Goal: Information Seeking & Learning: Learn about a topic

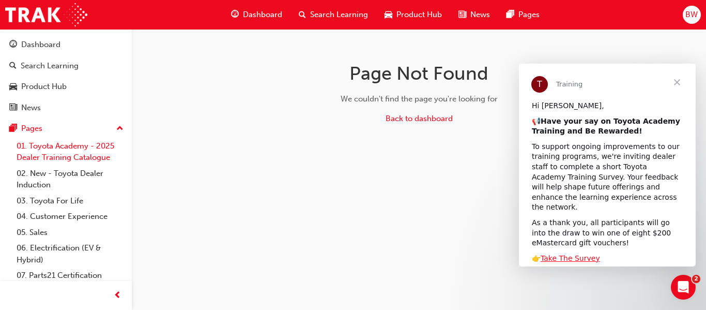
click at [78, 147] on link "01. Toyota Academy - 2025 Dealer Training Catalogue" at bounding box center [69, 151] width 115 height 27
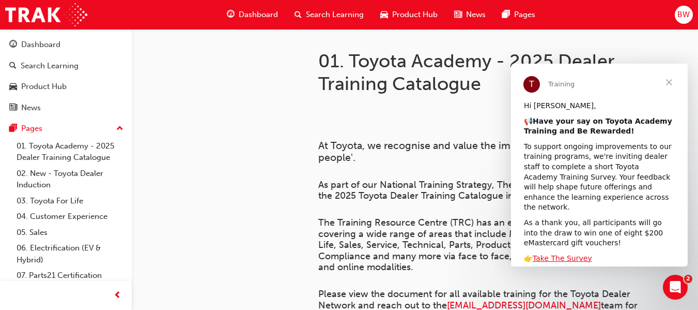
click at [672, 80] on span "Close" at bounding box center [669, 82] width 37 height 37
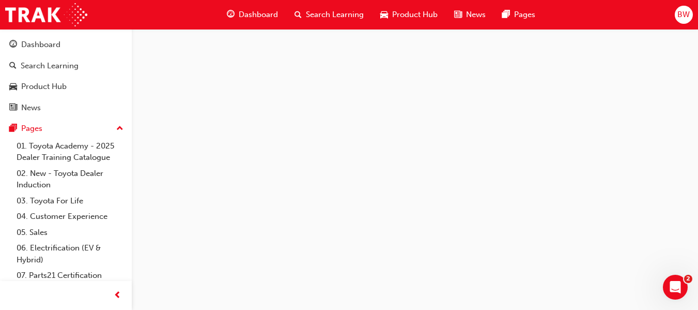
scroll to position [1115, 0]
click at [82, 145] on link "01. Toyota Academy - 2025 Dealer Training Catalogue" at bounding box center [69, 151] width 115 height 27
click at [25, 179] on link "02. New - Toyota Dealer Induction" at bounding box center [69, 178] width 115 height 27
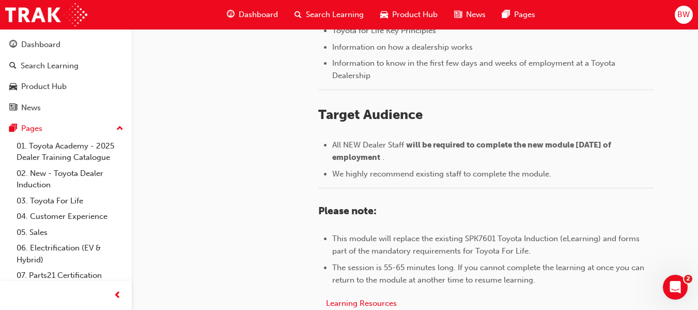
scroll to position [598, 0]
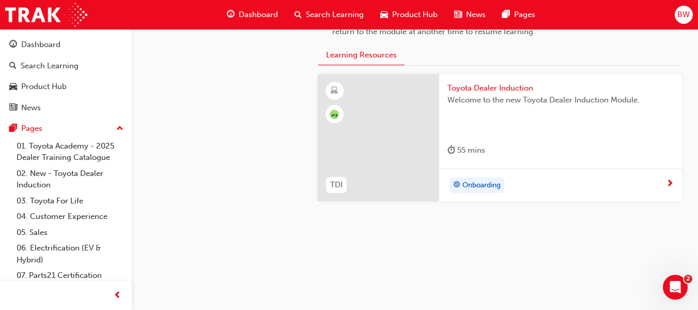
click at [595, 183] on div "Onboarding" at bounding box center [557, 185] width 219 height 16
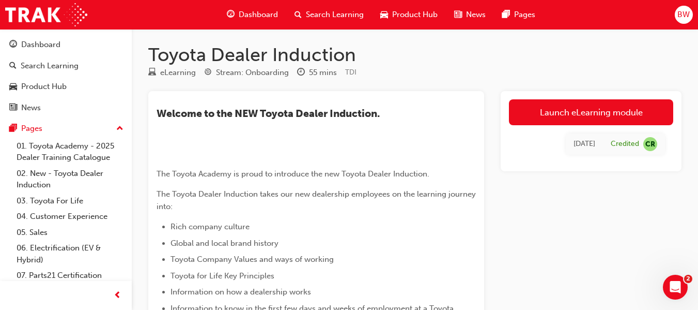
scroll to position [3, 0]
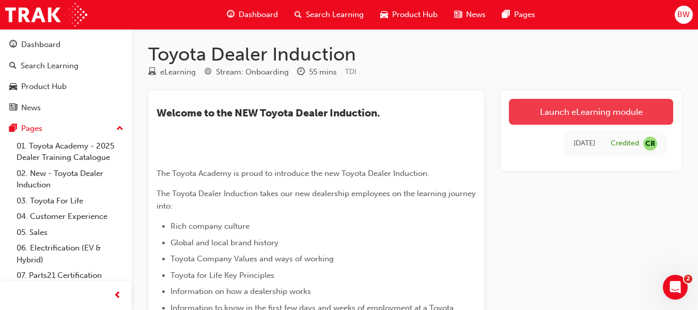
click at [574, 116] on link "Launch eLearning module" at bounding box center [591, 112] width 164 height 26
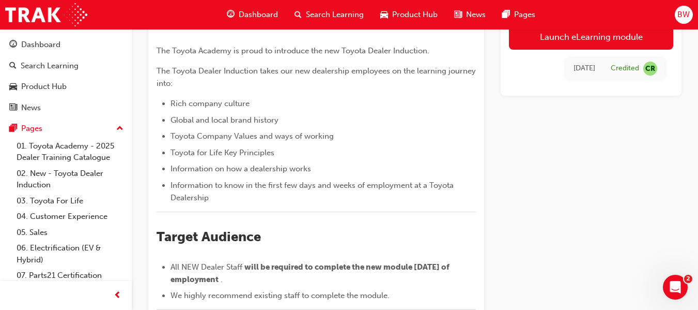
scroll to position [115, 0]
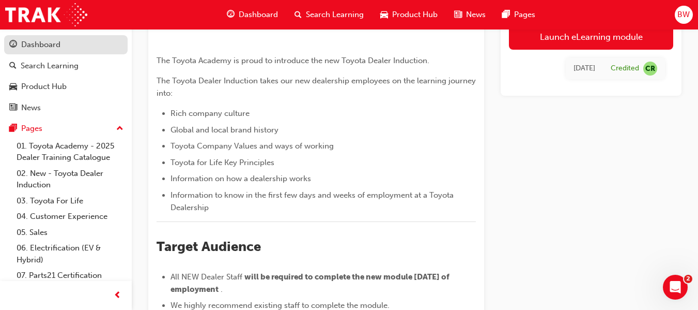
click at [48, 39] on div "Dashboard" at bounding box center [40, 45] width 39 height 12
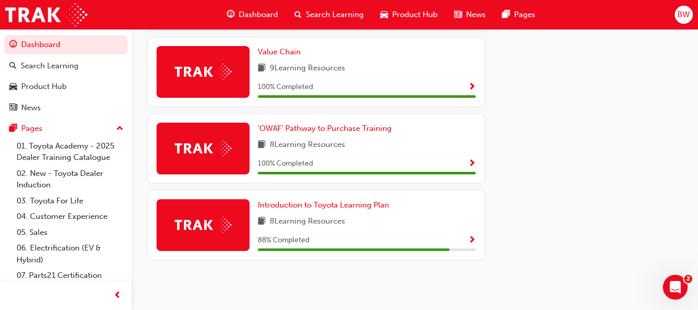
click at [239, 13] on span "Dashboard" at bounding box center [258, 15] width 39 height 12
click at [250, 13] on span "Dashboard" at bounding box center [258, 15] width 39 height 12
